Goal: Information Seeking & Learning: Find specific fact

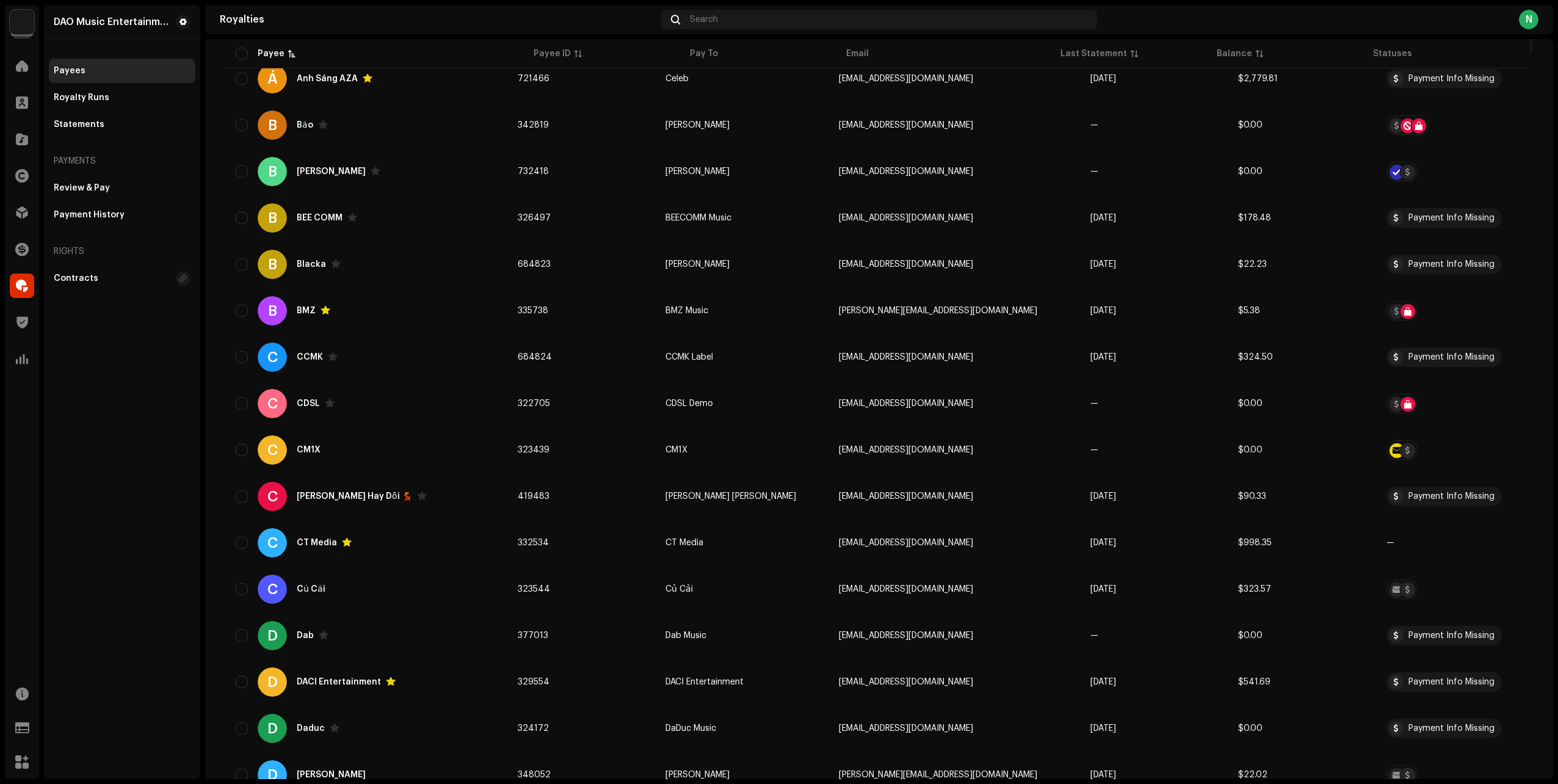
scroll to position [61, 0]
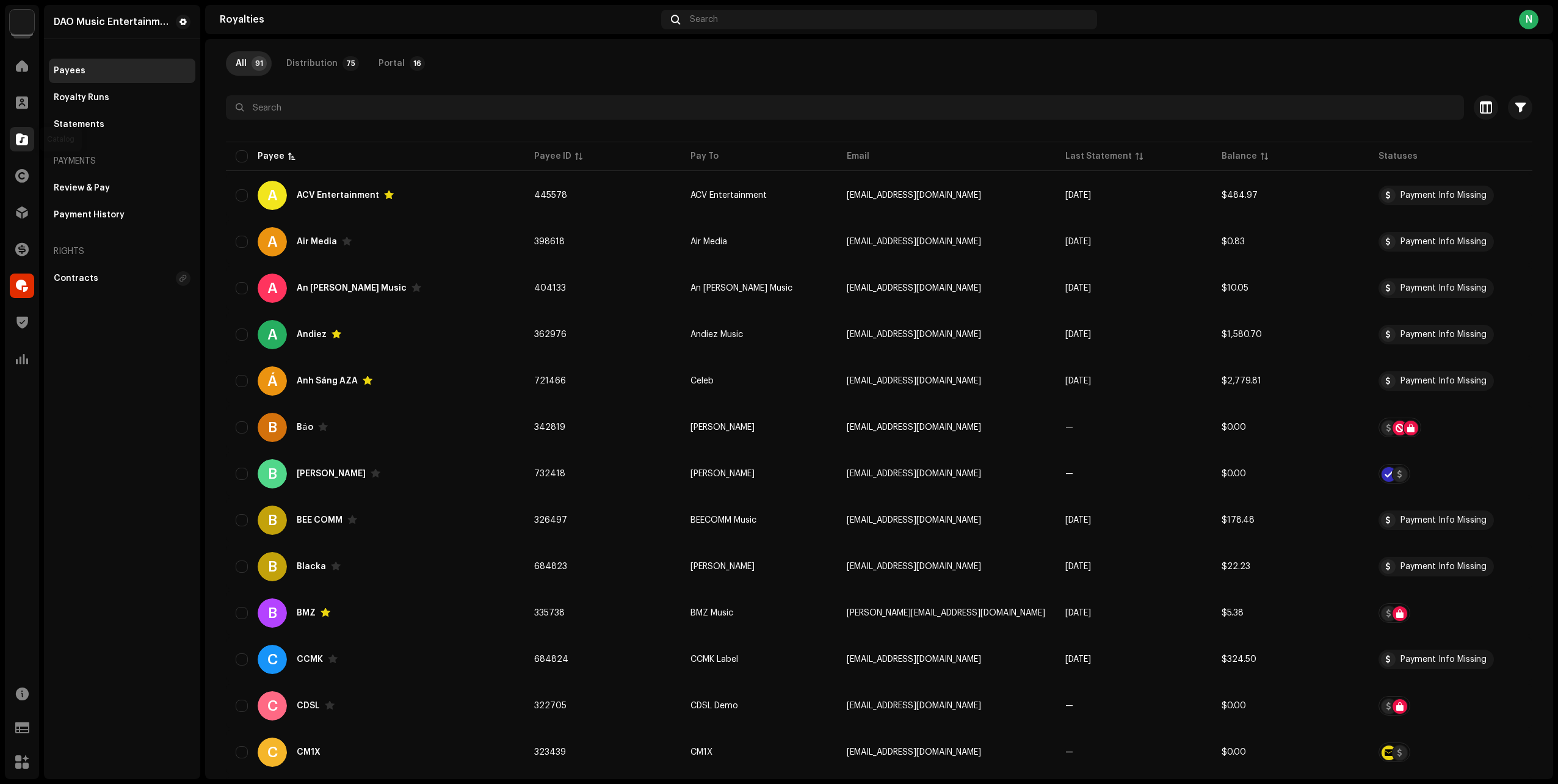
click at [18, 144] on span at bounding box center [21, 139] width 12 height 10
click at [24, 142] on span at bounding box center [21, 139] width 12 height 10
drag, startPoint x: 132, startPoint y: 442, endPoint x: 138, endPoint y: 434, distance: 10.0
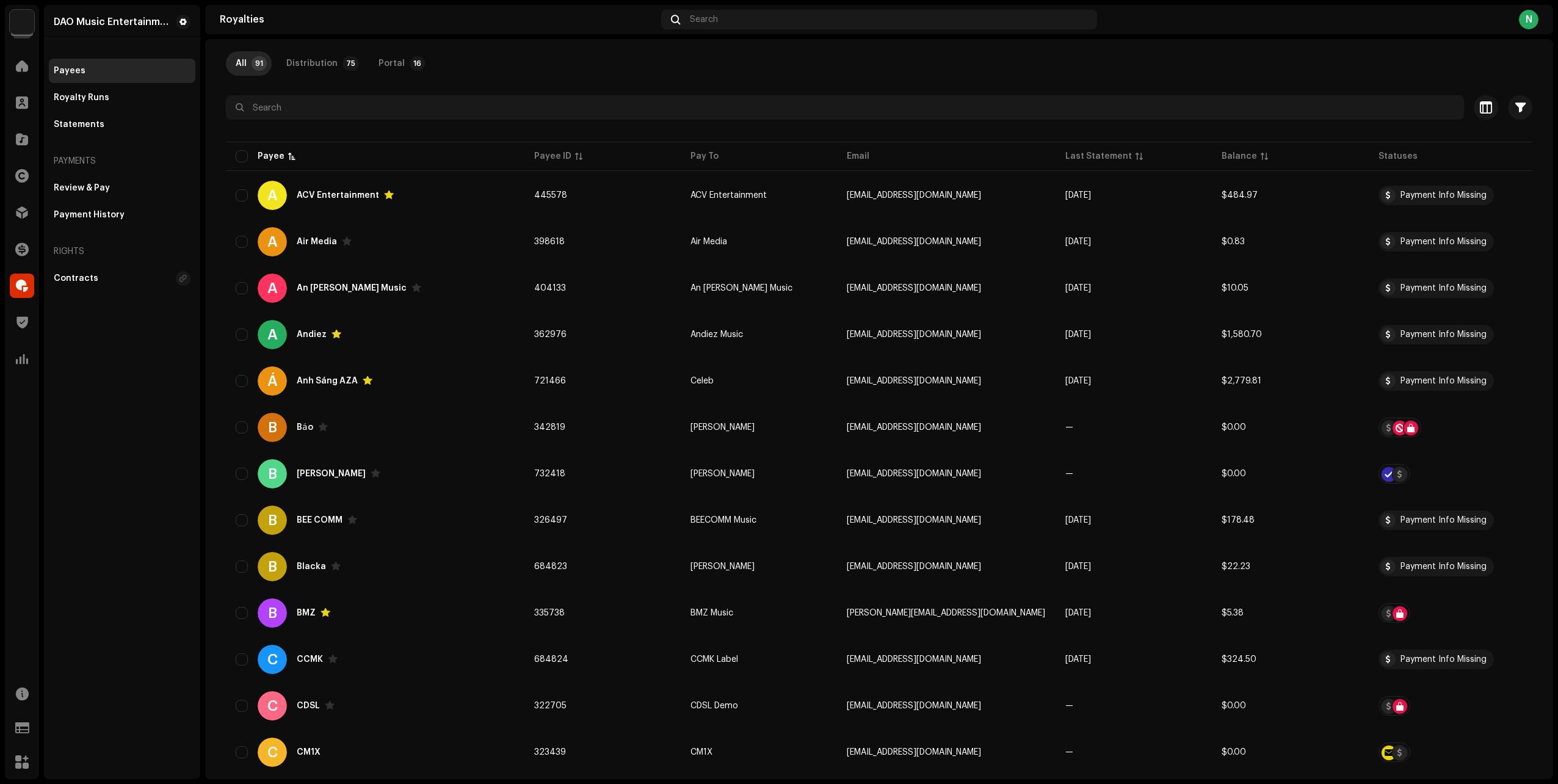
click at [134, 440] on div "DAO Music Entertainment Payees Royalty Runs Statements Payments Review & Pay Pa…" at bounding box center [122, 392] width 156 height 774
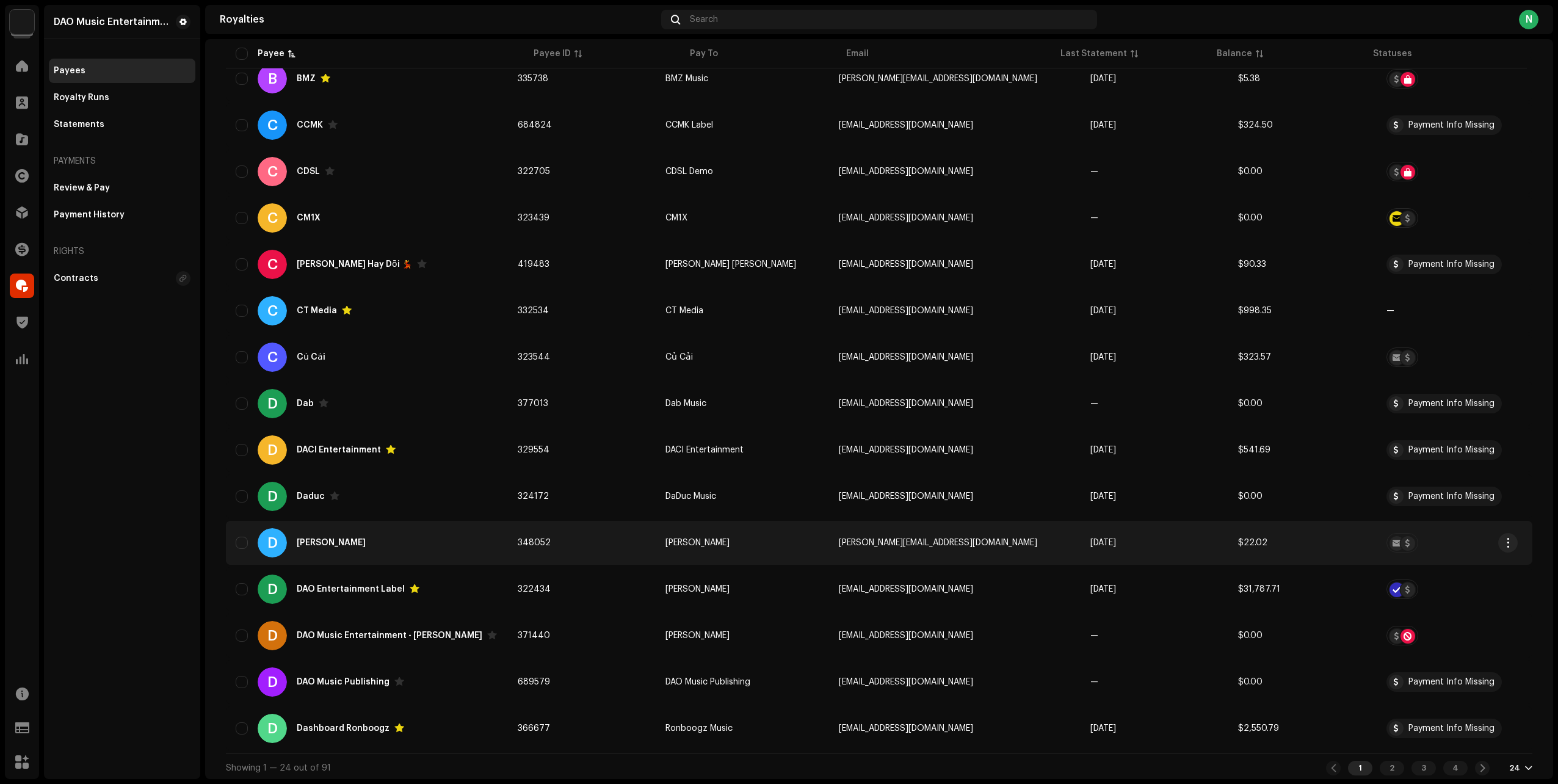
scroll to position [601, 0]
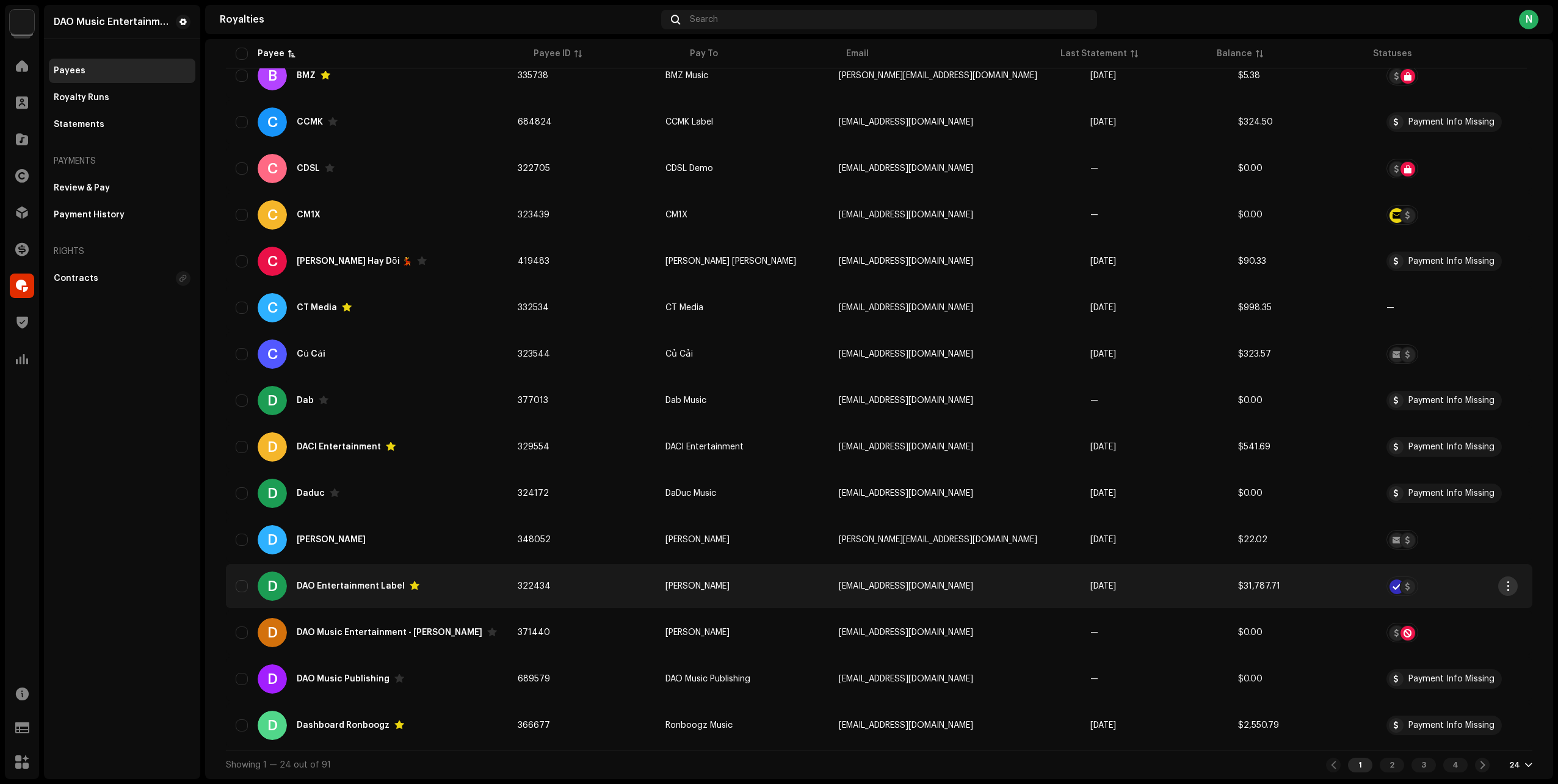
click at [1510, 590] on span "button" at bounding box center [1509, 586] width 10 height 10
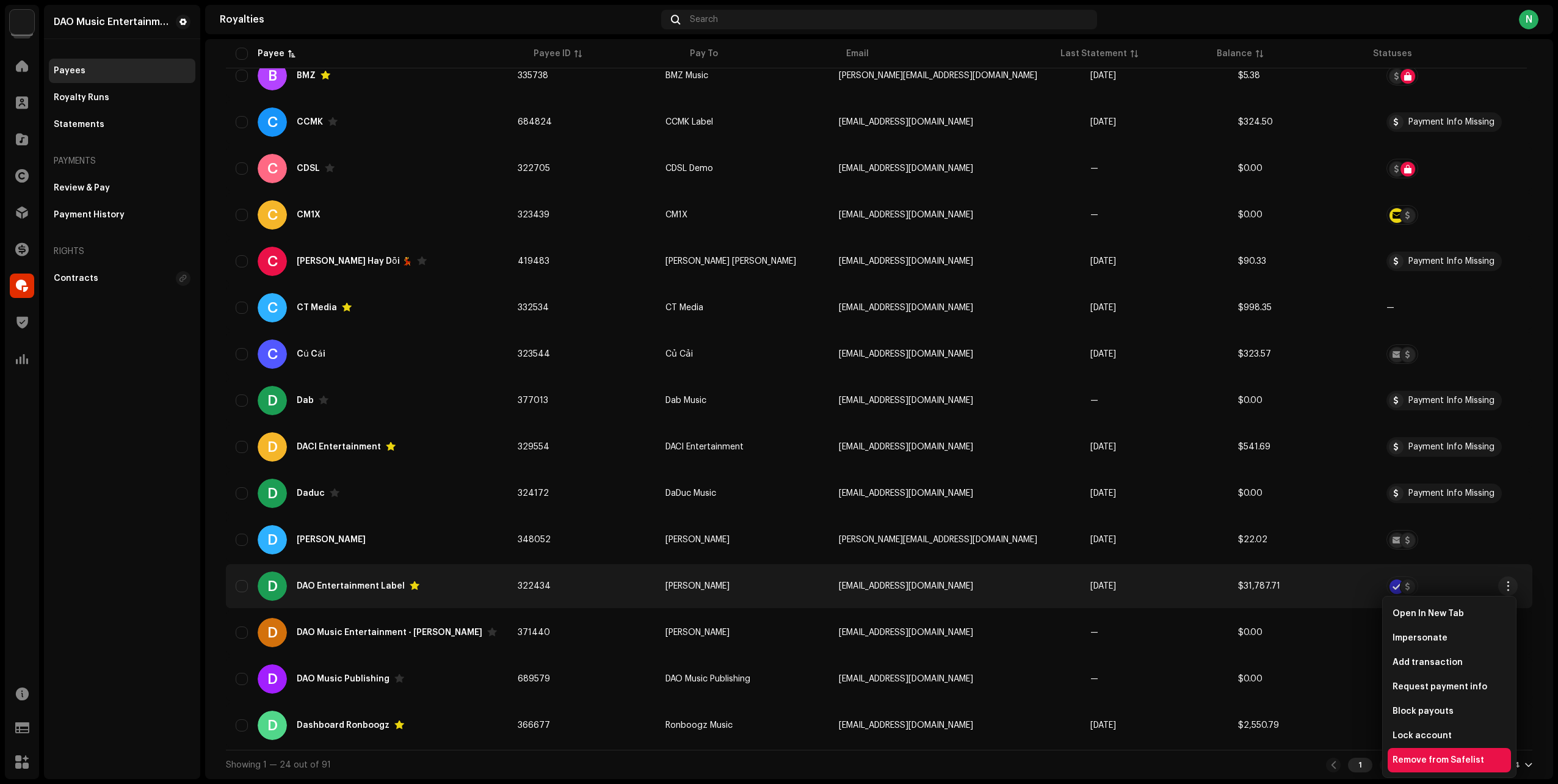
click at [1507, 761] on div "Remove from Safelist" at bounding box center [1449, 759] width 124 height 25
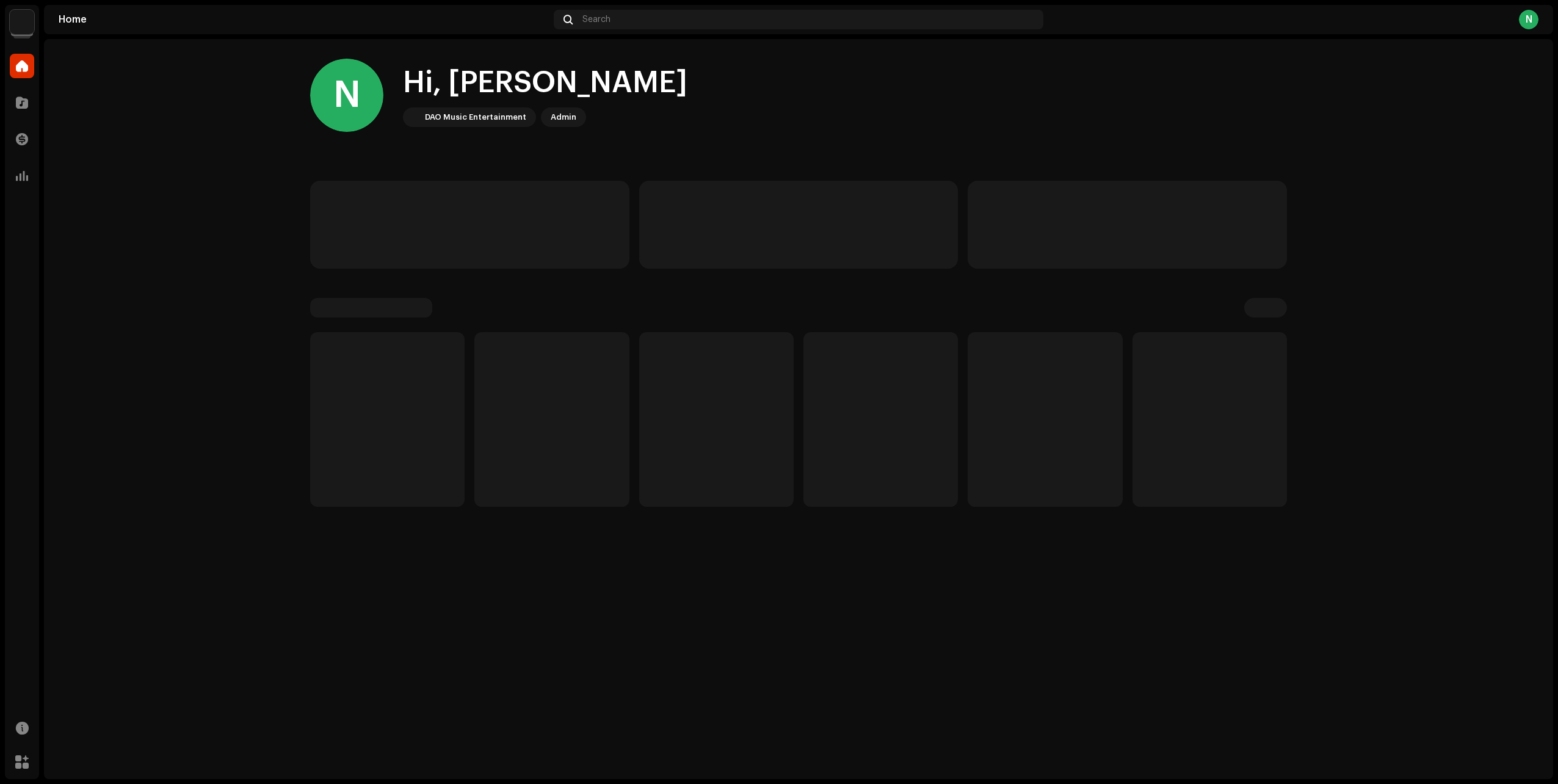
drag, startPoint x: 124, startPoint y: 495, endPoint x: 130, endPoint y: 494, distance: 6.1
click at [124, 495] on home-home "N Hi, [PERSON_NAME] Music Entertainment Admin" at bounding box center [799, 282] width 1510 height 487
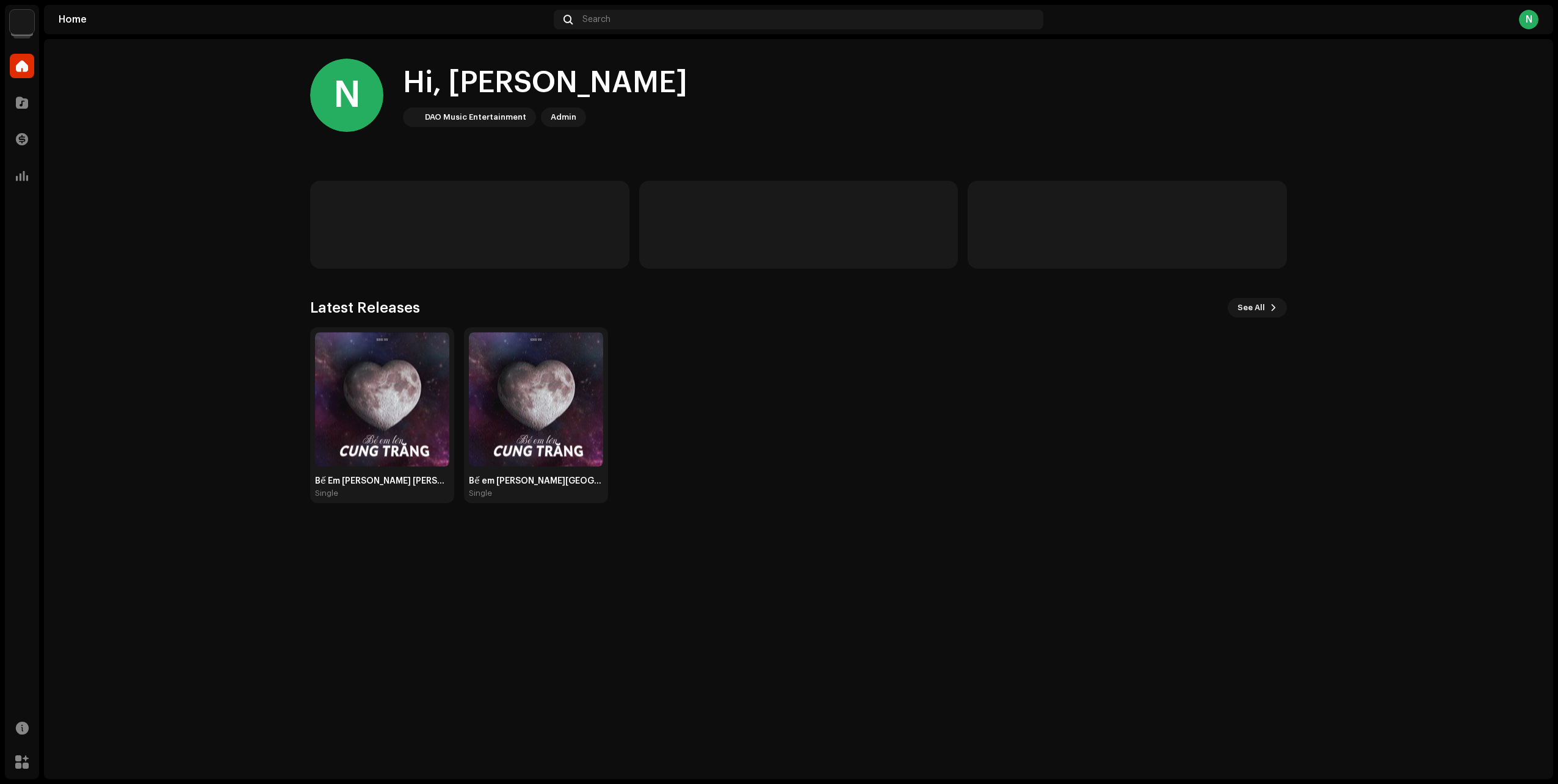
click at [23, 32] on img at bounding box center [21, 21] width 25 height 25
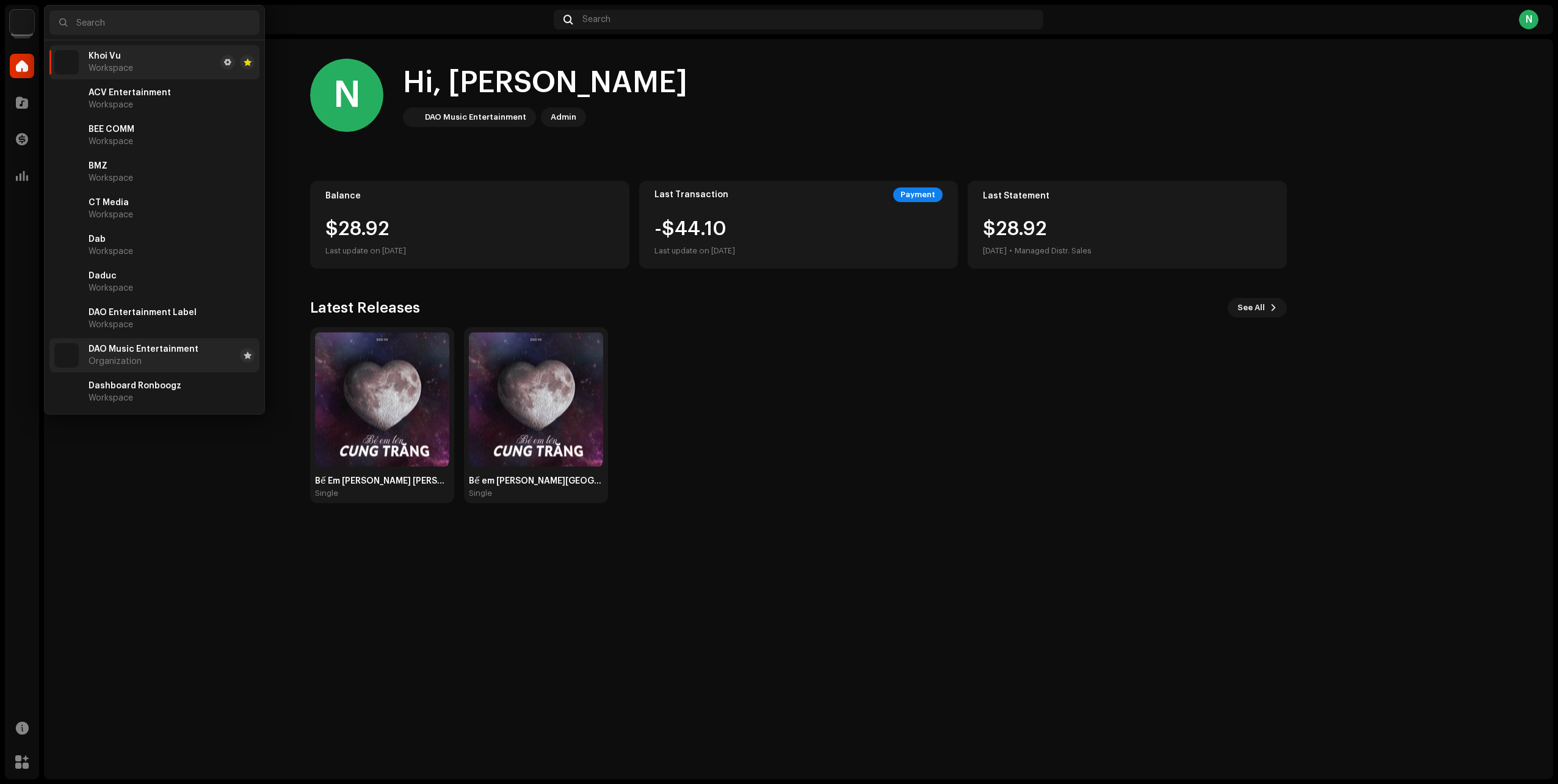
click at [109, 371] on li "DAO Music Entertainment Organization" at bounding box center [154, 355] width 210 height 34
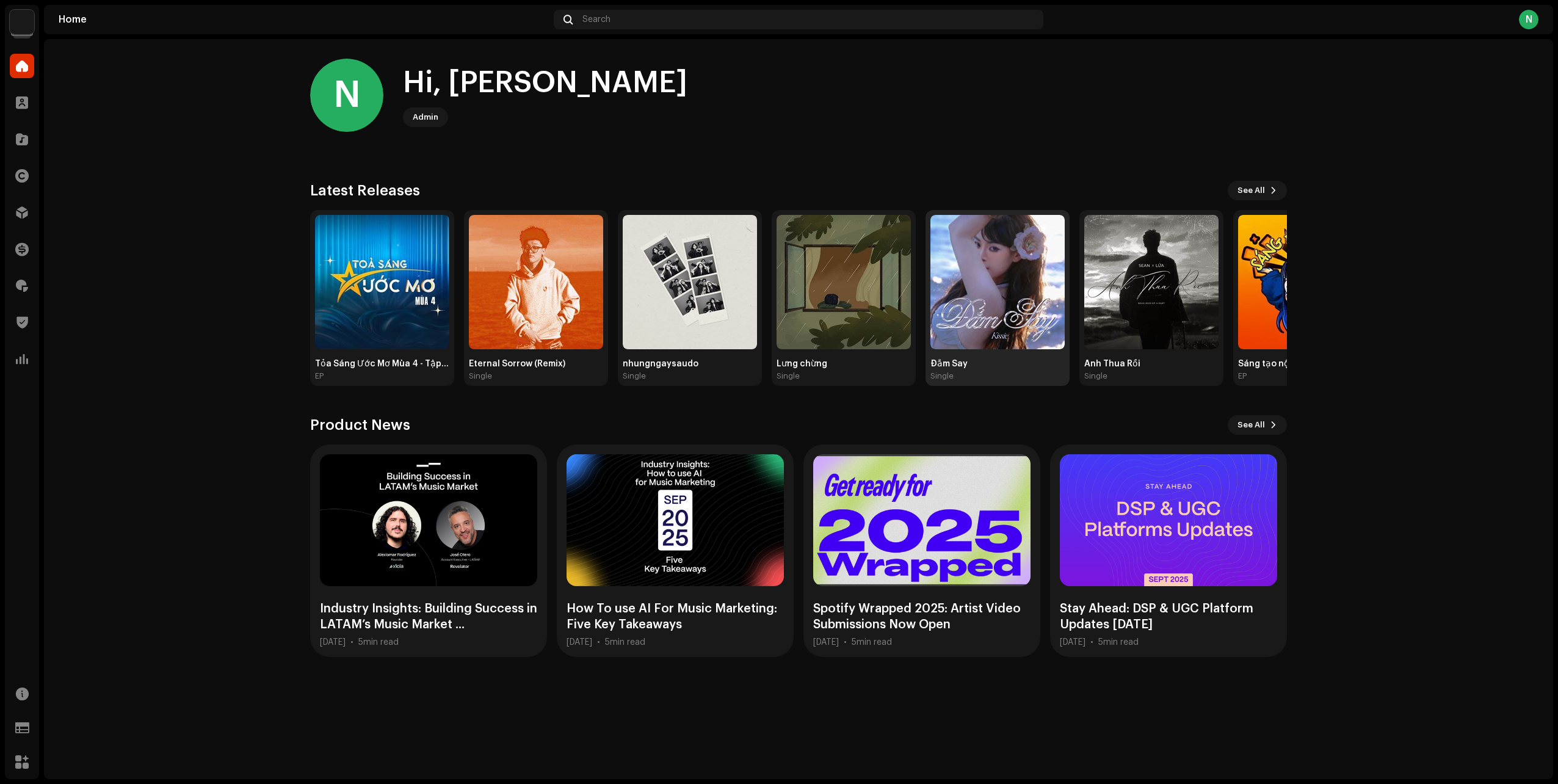
click at [1001, 342] on img at bounding box center [998, 282] width 135 height 135
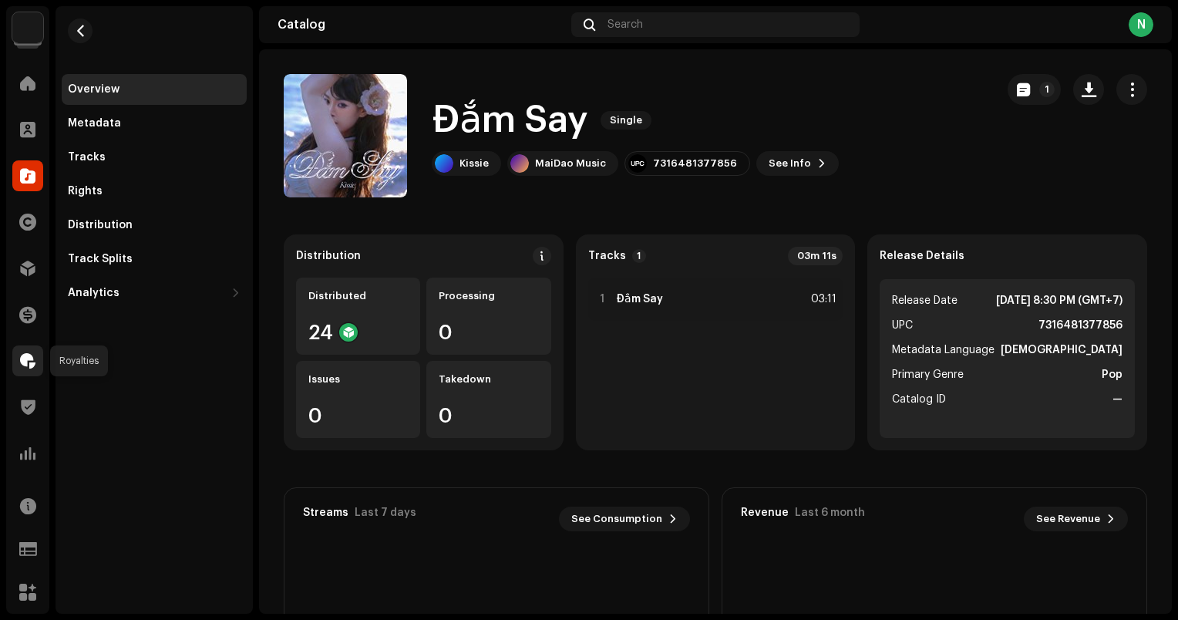
click at [34, 369] on div at bounding box center [27, 360] width 31 height 31
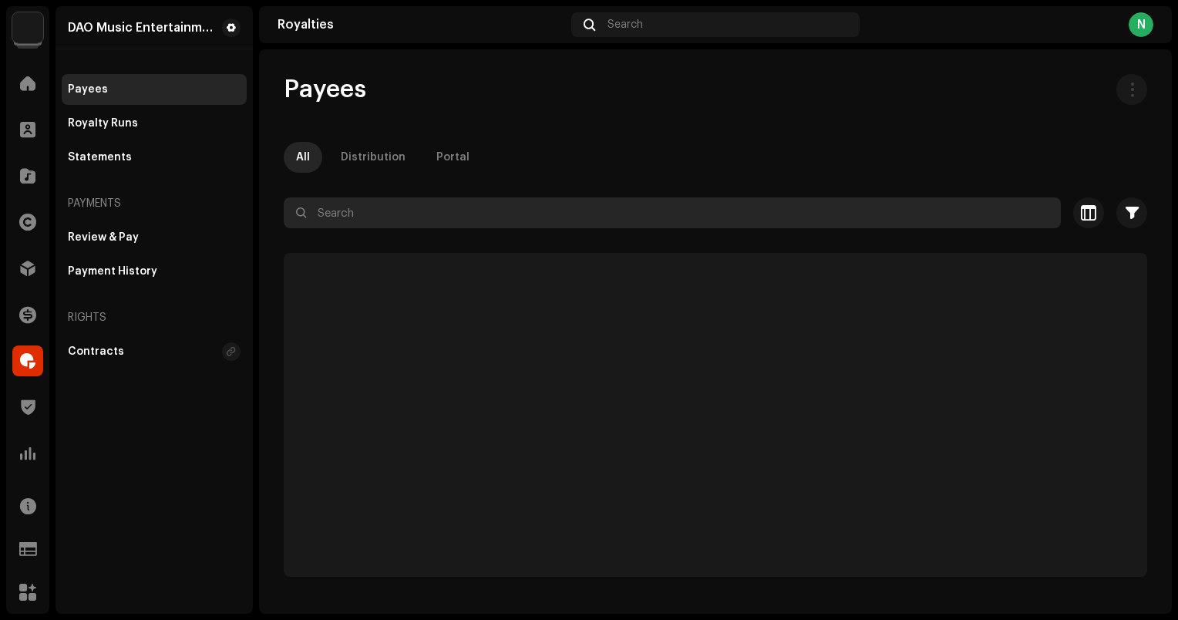
click at [450, 197] on input "text" at bounding box center [672, 212] width 777 height 31
type input "ư"
type input "winno"
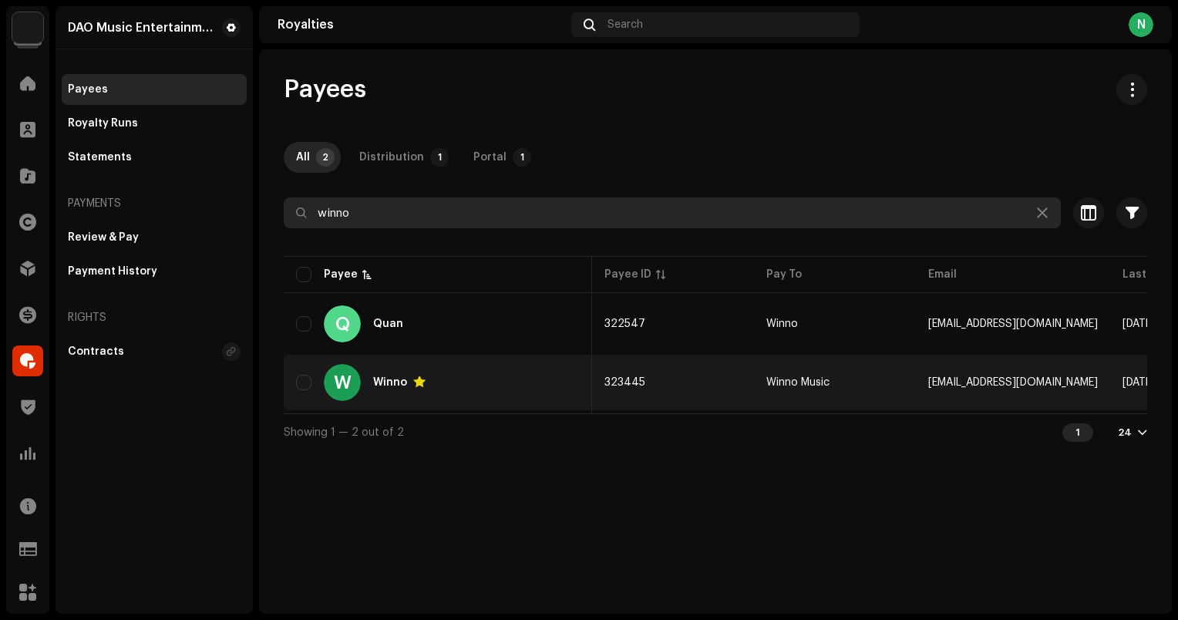
scroll to position [0, 416]
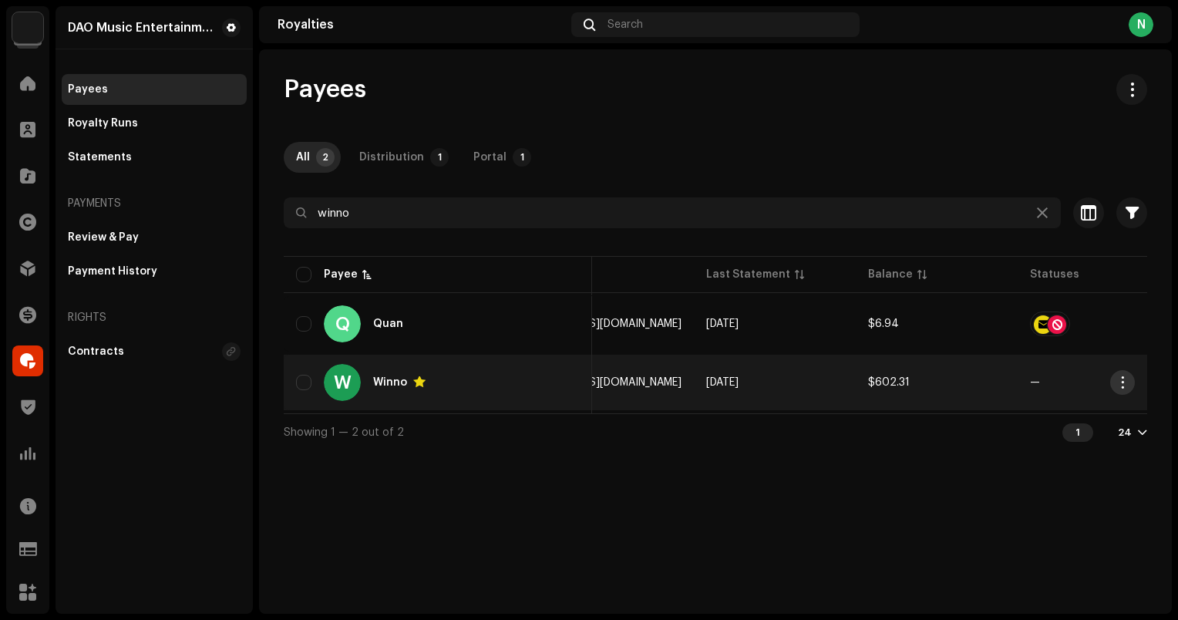
click at [1119, 385] on span "button" at bounding box center [1123, 382] width 12 height 12
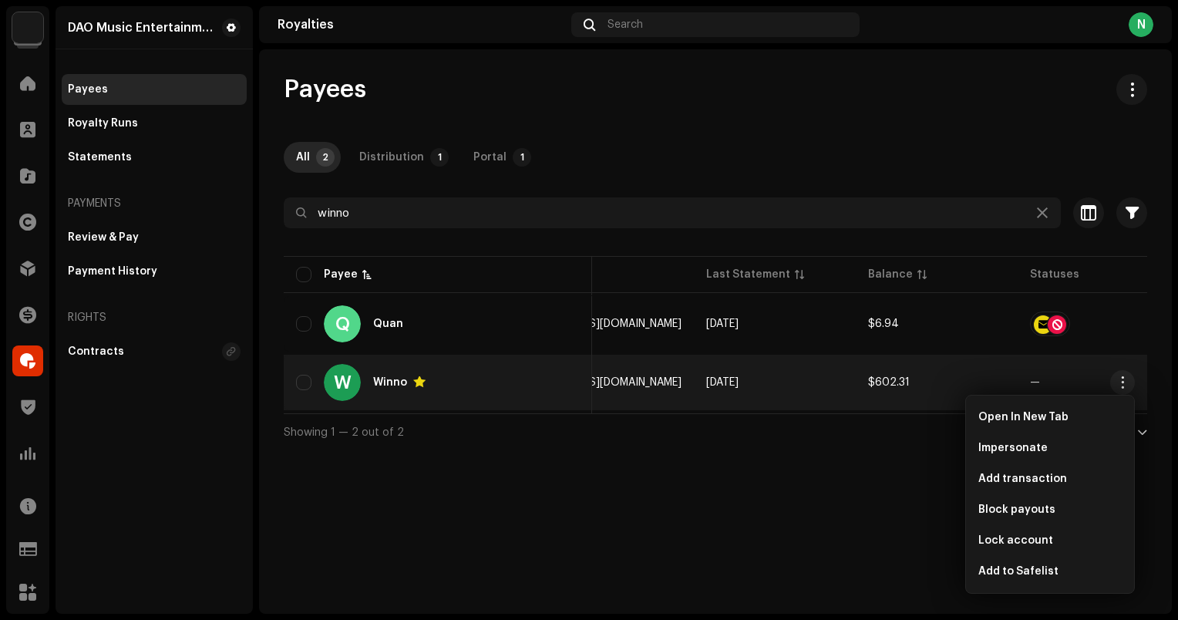
click at [614, 457] on div "Payees All 2 Distribution 1 Portal 1 winno Selected 0 Select all 2 Options Filt…" at bounding box center [715, 331] width 913 height 564
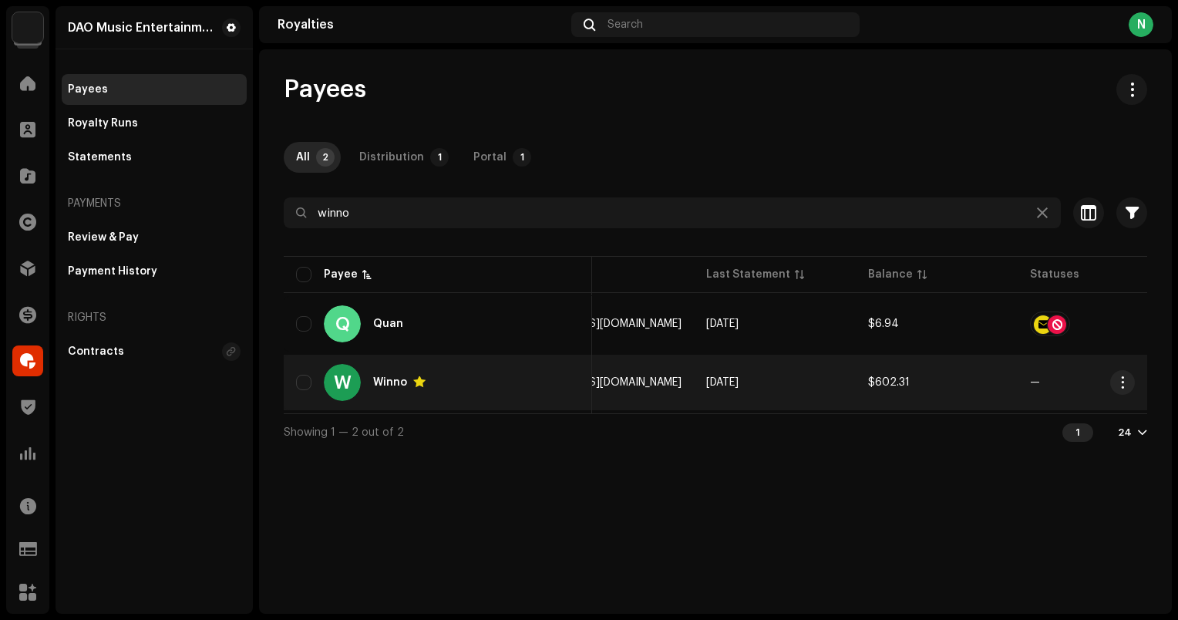
click at [543, 385] on div "W Winno" at bounding box center [438, 382] width 284 height 37
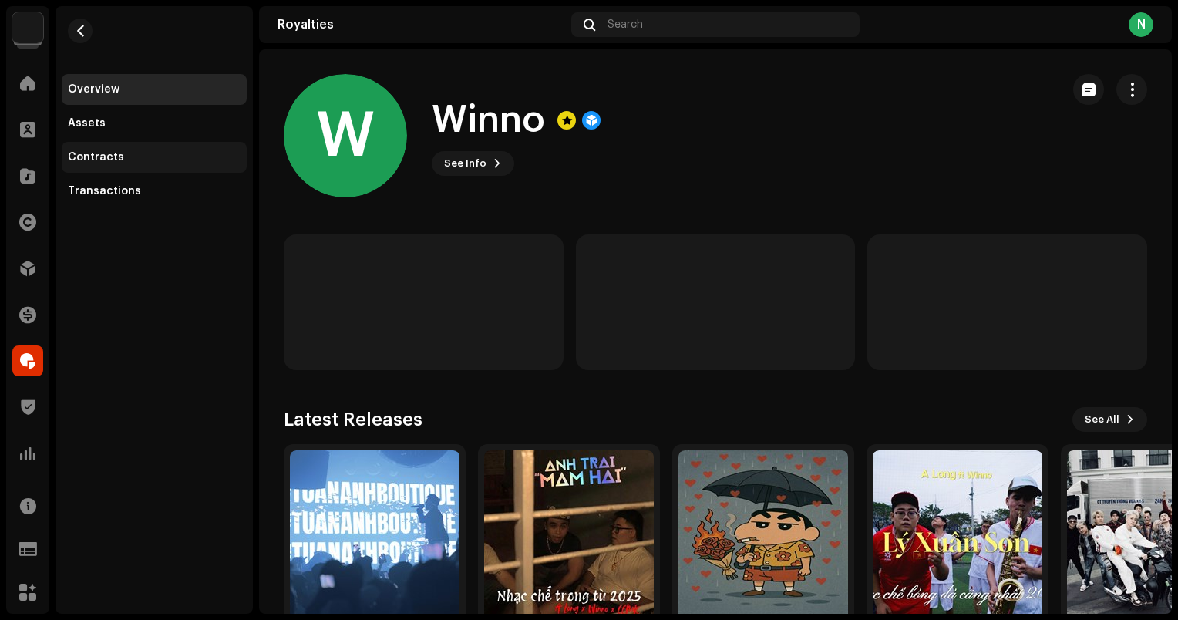
click at [123, 164] on div "Contracts" at bounding box center [154, 157] width 185 height 31
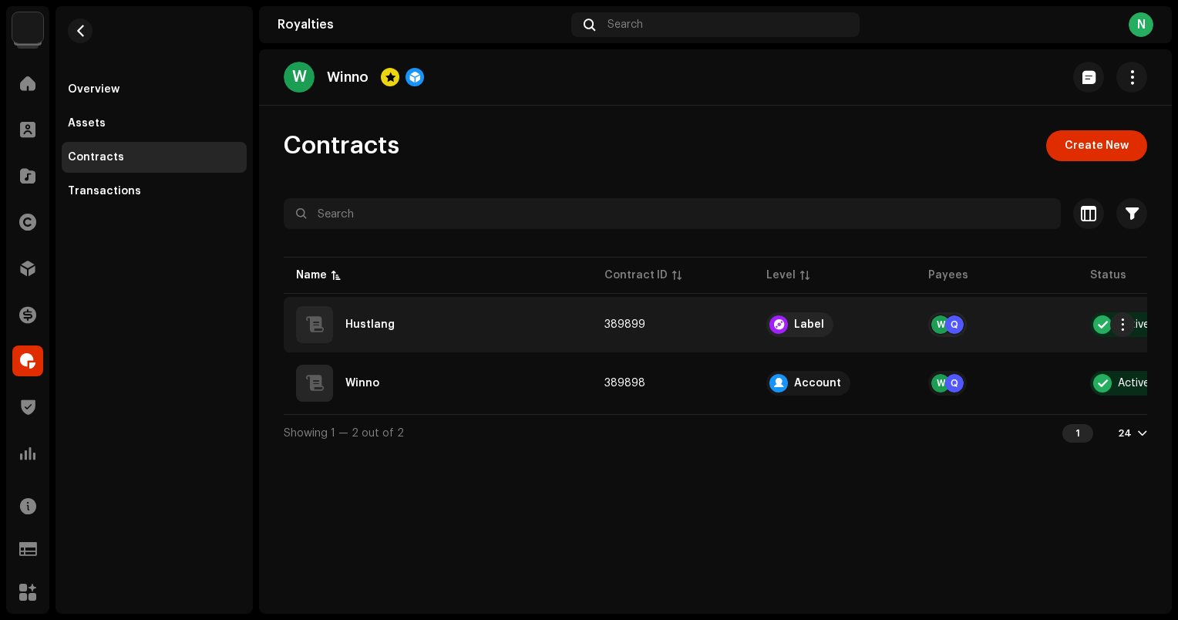
click at [735, 337] on td "389899" at bounding box center [673, 325] width 162 height 56
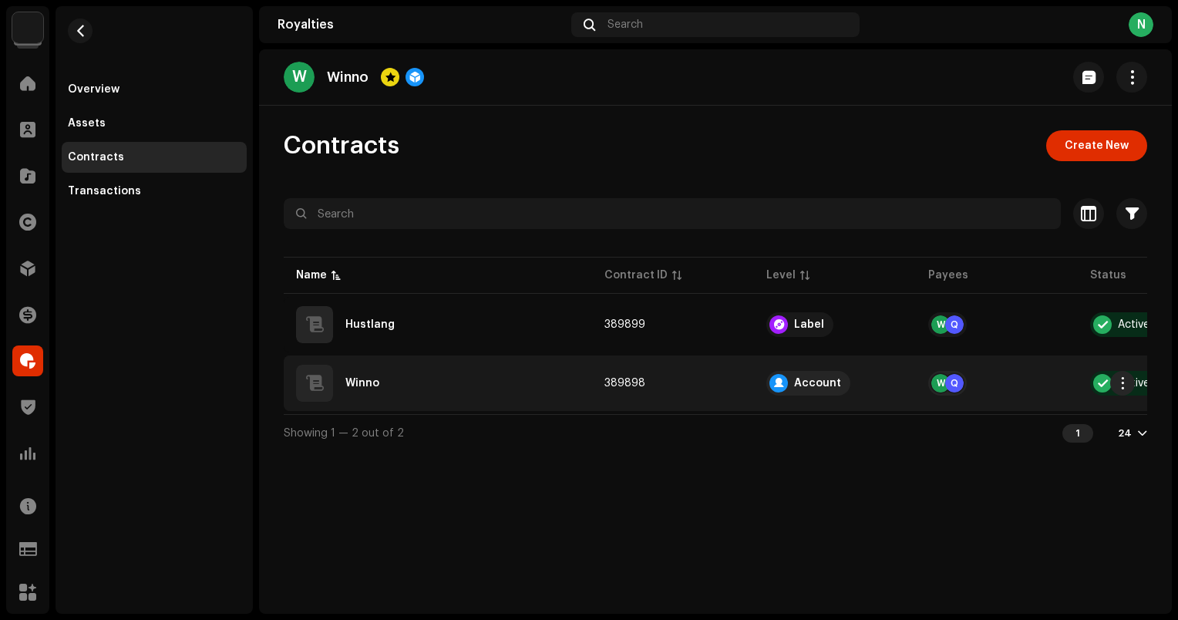
click at [725, 375] on td "389898" at bounding box center [673, 383] width 162 height 56
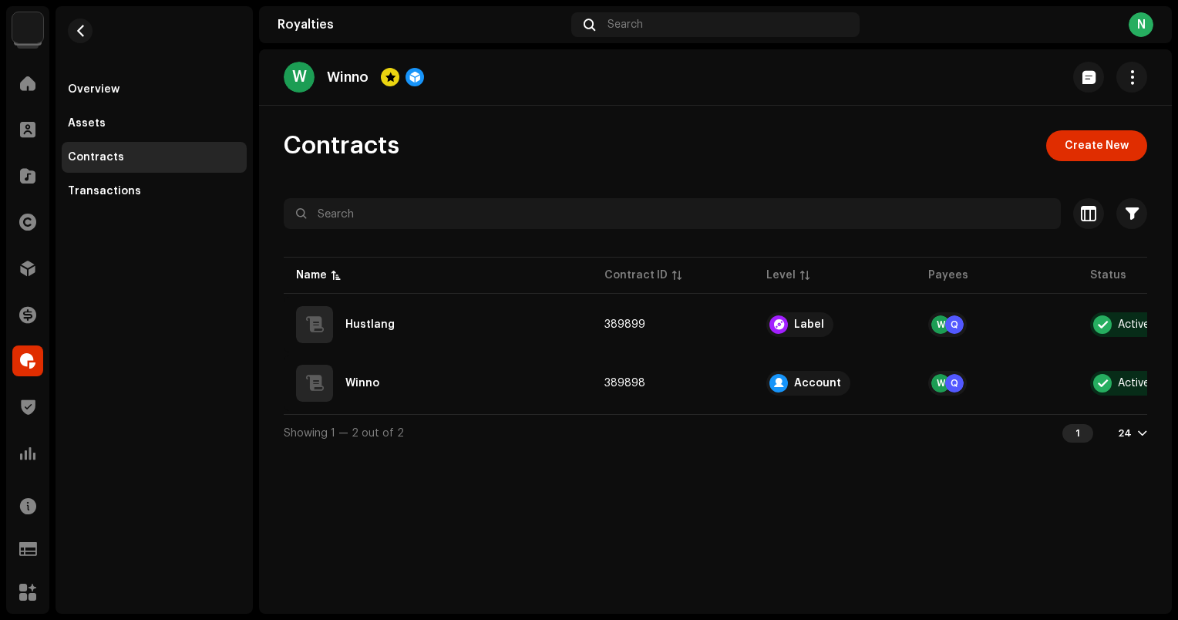
click at [102, 207] on div "Overview Assets Contracts Transactions" at bounding box center [154, 309] width 197 height 607
